Goal: Task Accomplishment & Management: Manage account settings

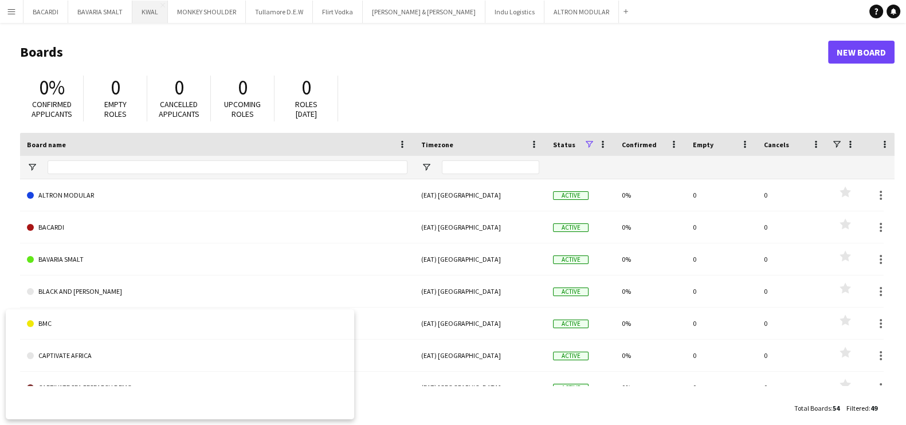
click at [152, 8] on button "KWAL Close" at bounding box center [150, 12] width 36 height 22
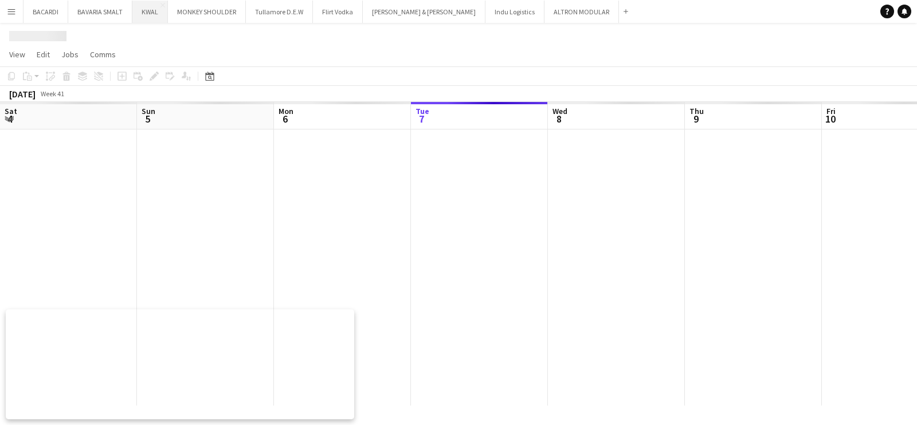
scroll to position [0, 274]
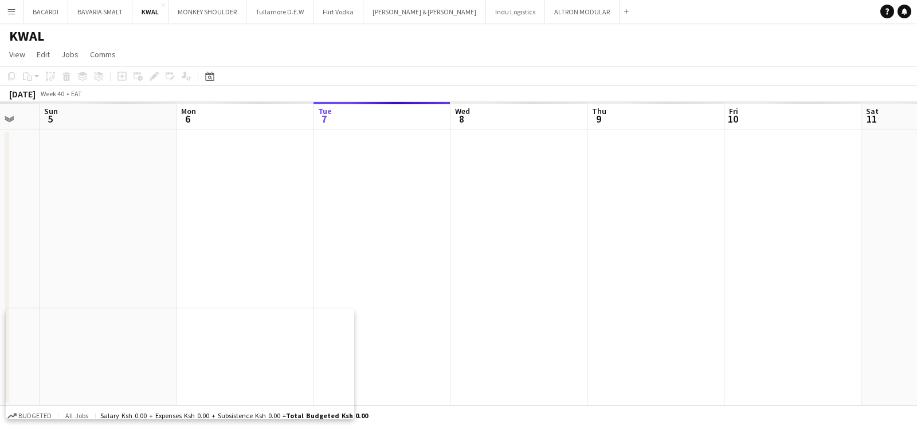
drag, startPoint x: 313, startPoint y: 189, endPoint x: 490, endPoint y: 191, distance: 176.5
click at [490, 191] on app-calendar-viewport "Thu 2 Fri 3 Sat 4 Sun 5 Mon 6 Tue 7 Wed 8 Thu 9 Fri 10 Sat 11 Sun 12 Mon 13" at bounding box center [458, 254] width 917 height 304
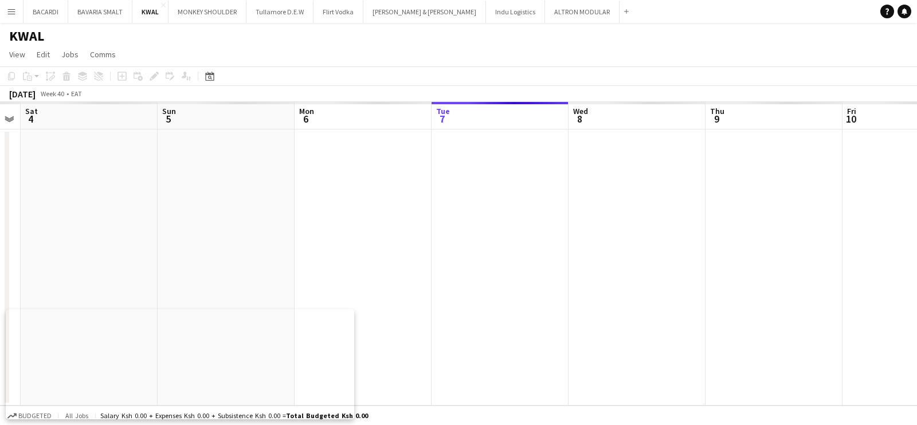
drag, startPoint x: 315, startPoint y: 205, endPoint x: 573, endPoint y: 164, distance: 260.9
click at [573, 164] on app-calendar-viewport "Thu 2 Fri 3 Sat 4 Sun 5 Mon 6 Tue 7 Wed 8 Thu 9 Fri 10 Sat 11 Sun 12 Mon 13" at bounding box center [458, 254] width 917 height 304
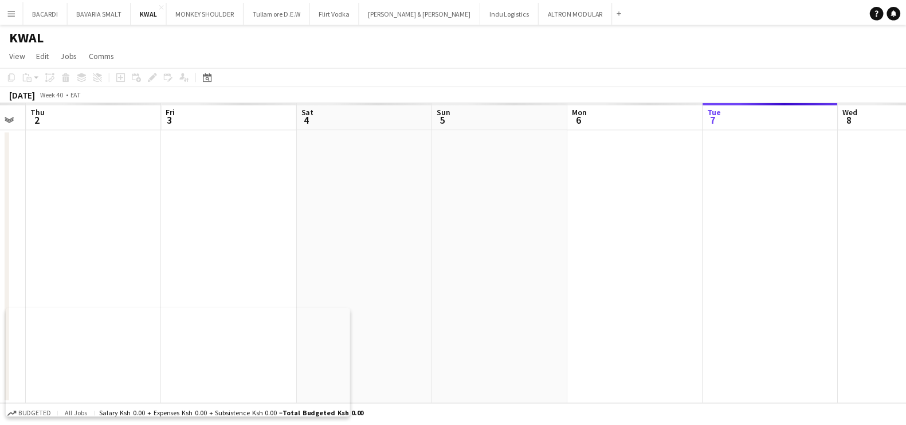
scroll to position [0, 241]
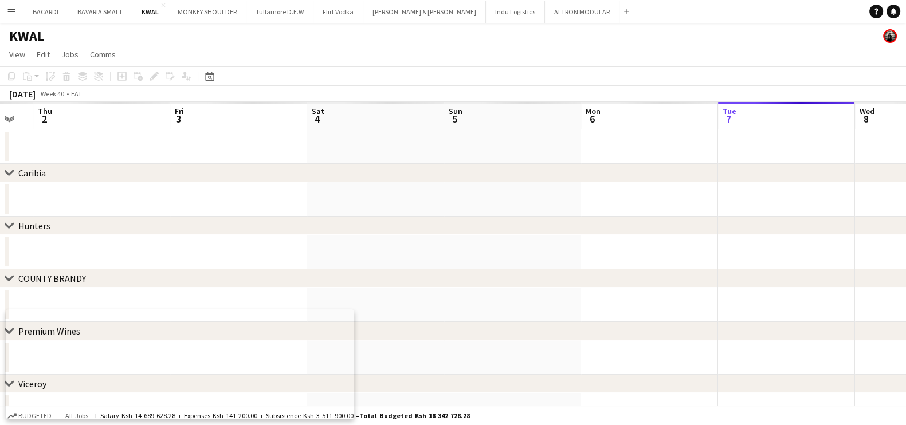
drag, startPoint x: 335, startPoint y: 201, endPoint x: 481, endPoint y: 187, distance: 147.3
click at [481, 187] on app-calendar-viewport "Tue 30 Wed 1 Thu 2 Fri 3 Sat 4 Sun 5 Mon 6 Tue 7 Wed 8 Thu 9 Fri 10 Sat 11" at bounding box center [453, 370] width 906 height 536
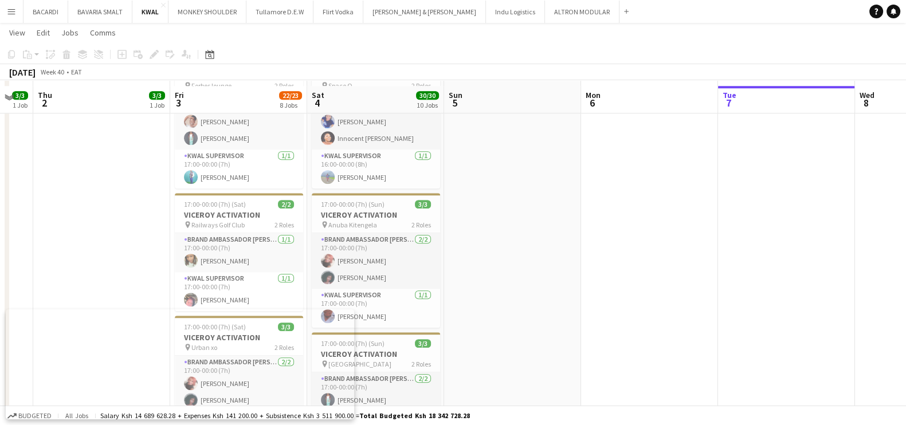
scroll to position [1366, 0]
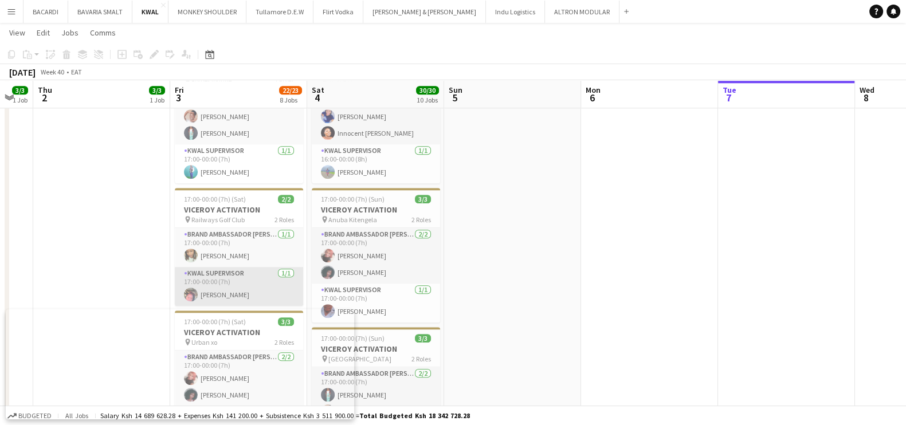
click at [224, 289] on app-card-role "KWAL SUPERVISOR [DATE] 17:00-00:00 (7h) [PERSON_NAME]" at bounding box center [239, 286] width 128 height 39
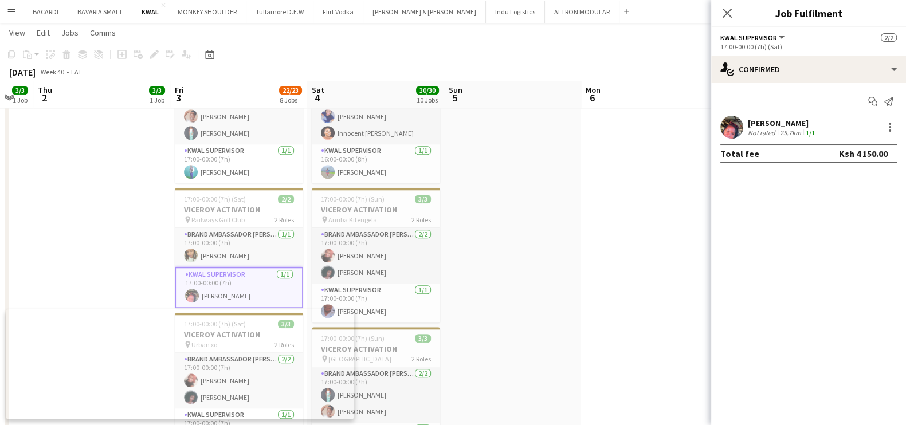
click at [801, 126] on div "[PERSON_NAME]" at bounding box center [782, 123] width 69 height 10
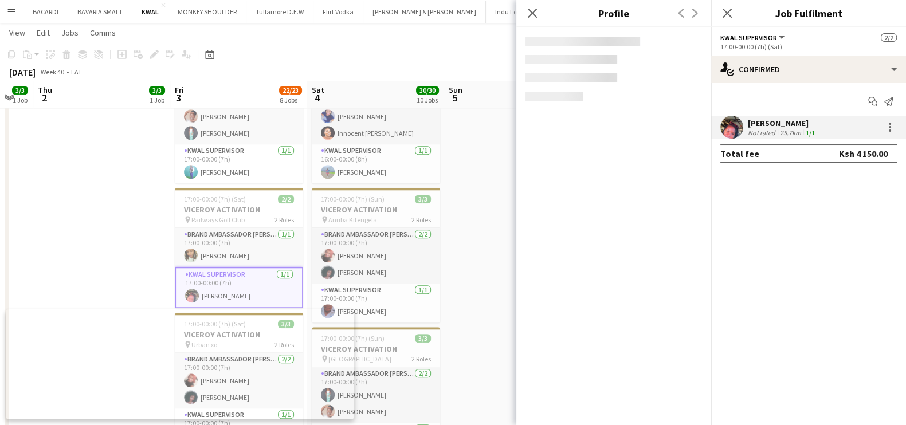
click at [771, 35] on span "KWAL SUPERVISOR" at bounding box center [748, 37] width 57 height 9
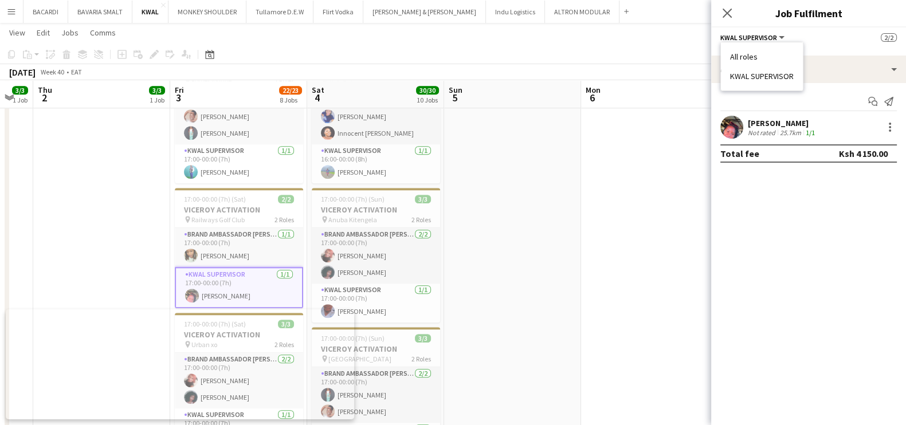
click at [771, 35] on span "KWAL SUPERVISOR" at bounding box center [748, 37] width 57 height 9
click at [747, 60] on li "All roles" at bounding box center [762, 57] width 64 height 10
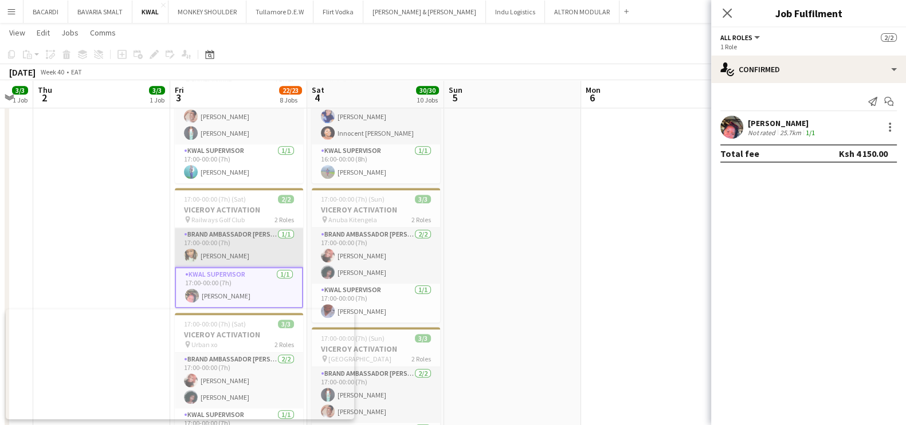
click at [233, 236] on app-card-role "Brand Ambassador kwal [DATE] 17:00-00:00 (7h) [PERSON_NAME]" at bounding box center [239, 247] width 128 height 39
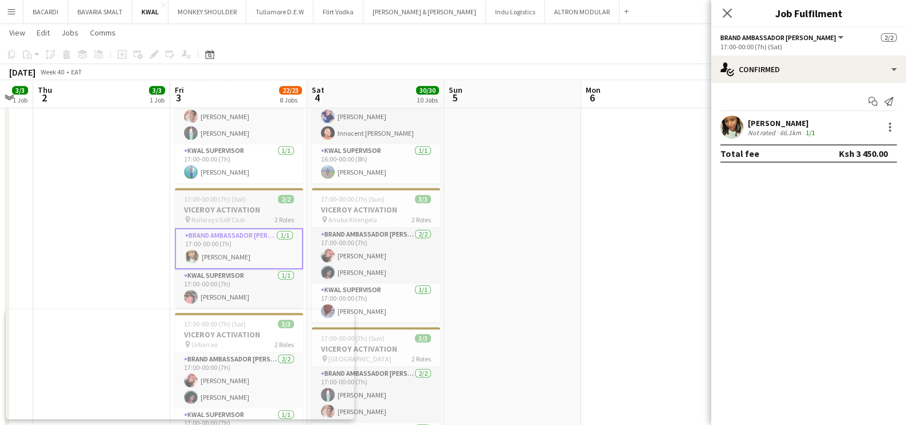
click at [218, 212] on h3 "VICEROY ACTIVATION" at bounding box center [239, 210] width 128 height 10
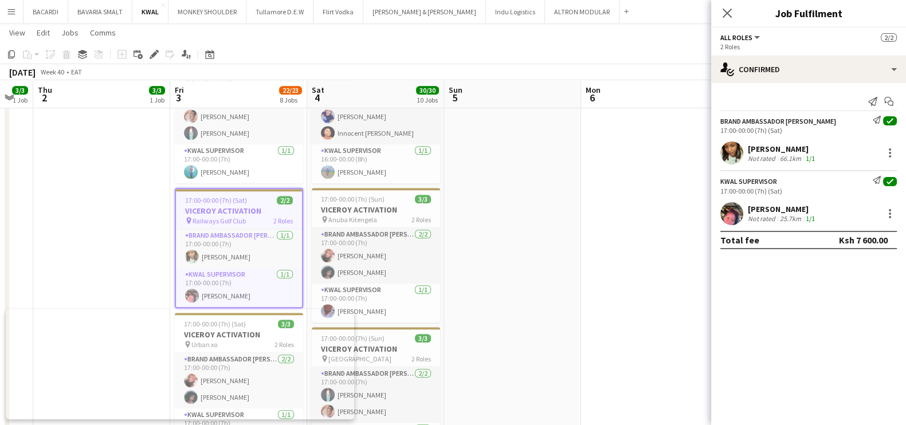
click at [764, 187] on div "17:00-00:00 (7h) (Sat)" at bounding box center [808, 191] width 176 height 9
click at [752, 186] on div "KWAL SUPERVISOR Send notification check 17:00-00:00 (7h) (Sat)" at bounding box center [808, 185] width 195 height 19
click at [746, 37] on span "All roles" at bounding box center [736, 37] width 32 height 9
click at [155, 53] on icon at bounding box center [154, 55] width 6 height 6
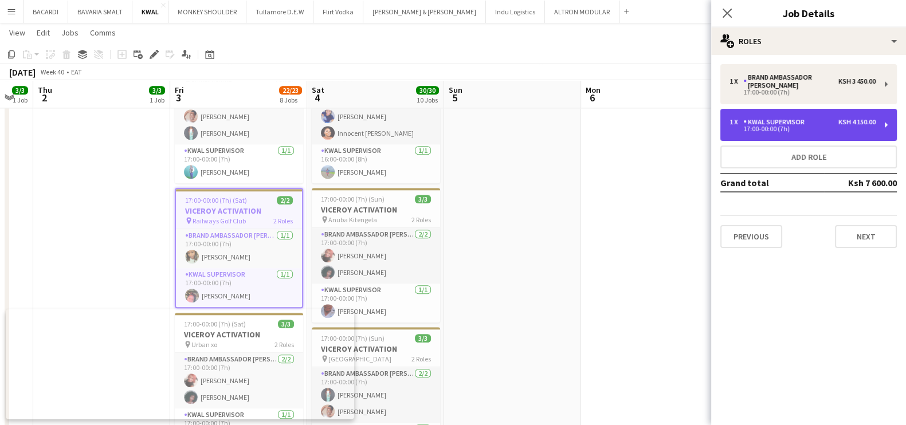
click at [771, 118] on div "KWAL SUPERVISOR" at bounding box center [776, 122] width 66 height 8
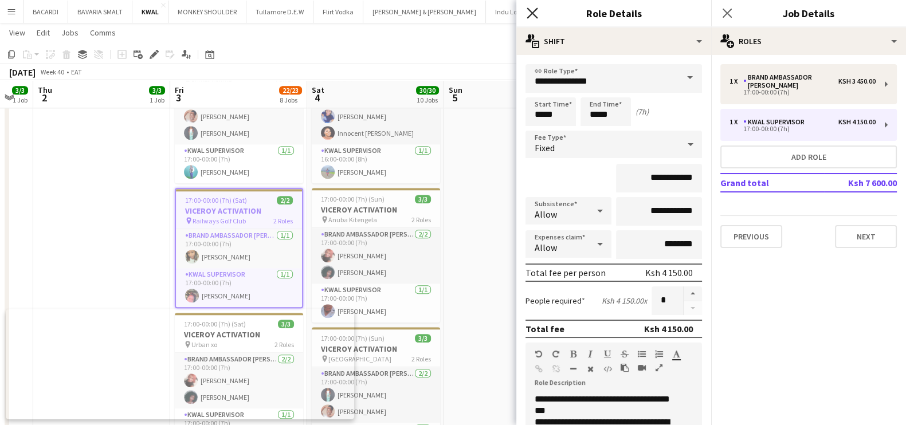
click at [531, 16] on icon "Close pop-in" at bounding box center [531, 12] width 11 height 11
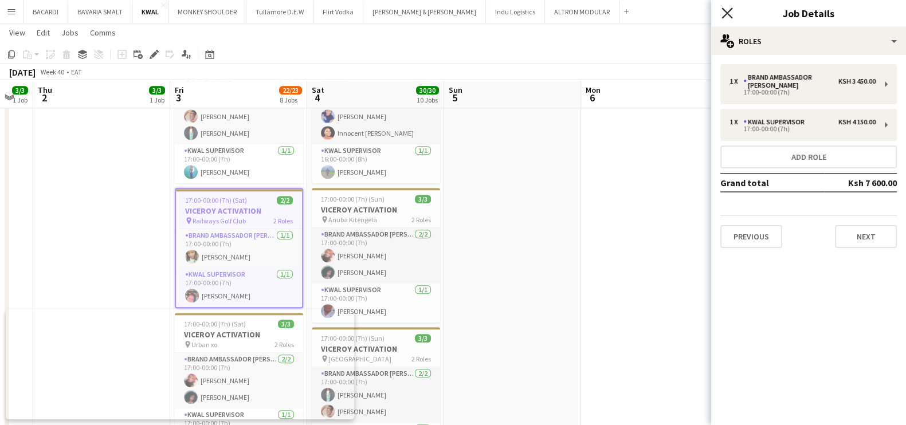
click at [729, 9] on icon "Close pop-in" at bounding box center [726, 12] width 11 height 11
